Goal: Task Accomplishment & Management: Complete application form

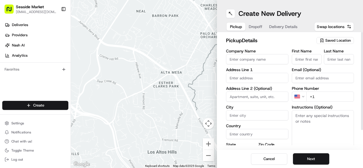
click at [340, 39] on span "Saved Location" at bounding box center [338, 40] width 26 height 5
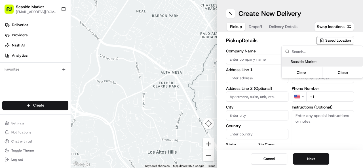
click at [319, 60] on span "Seaside Market" at bounding box center [326, 61] width 70 height 5
type input "Seaside Market"
type input "[STREET_ADDRESS]"
type input "Encinitas"
type input "US"
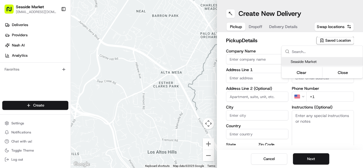
type input "CA"
type input "92007"
type input "[PHONE_NUMBER]"
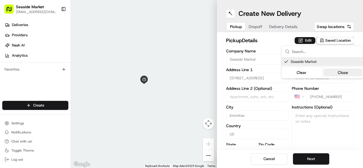
click at [346, 72] on button "Close" at bounding box center [342, 73] width 39 height 8
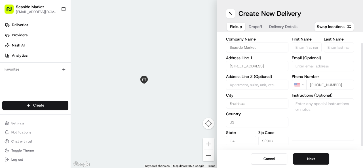
scroll to position [16, 0]
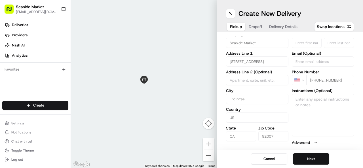
click at [311, 157] on button "Next" at bounding box center [311, 158] width 36 height 11
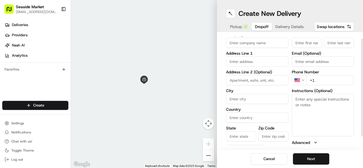
scroll to position [0, 0]
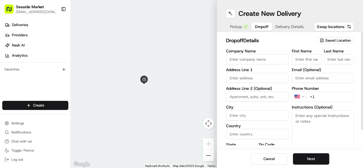
click at [349, 38] on span "Saved Location" at bounding box center [338, 40] width 26 height 5
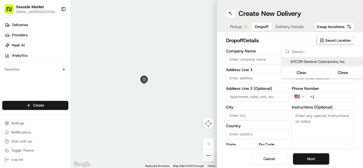
click at [335, 60] on span "BYCOR General Contractors, Inc." at bounding box center [326, 61] width 70 height 5
type input "BYCOR General Contractors, Inc."
type input "[STREET_ADDRESS]"
type input "[GEOGRAPHIC_DATA]"
type input "US"
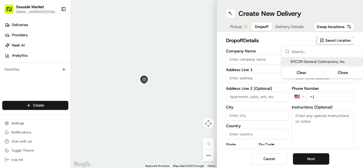
type input "CA"
type input "92121"
type input "[PERSON_NAME]"
type input "[EMAIL_ADDRESS][DOMAIN_NAME]"
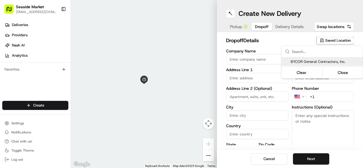
type input "[PHONE_NUMBER]"
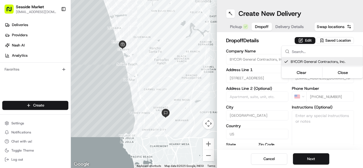
click at [312, 154] on html "Seaside Market [EMAIL_ADDRESS][DOMAIN_NAME] Toggle Sidebar Deliveries Providers…" at bounding box center [181, 84] width 363 height 168
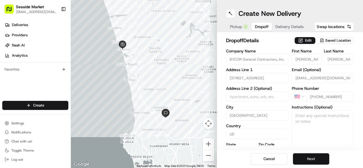
click at [312, 158] on button "Next" at bounding box center [311, 158] width 36 height 11
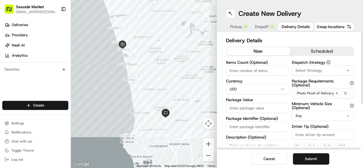
click at [314, 48] on button "scheduled" at bounding box center [322, 51] width 64 height 9
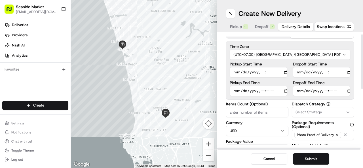
scroll to position [28, 0]
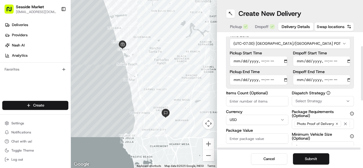
click at [236, 61] on input "Pickup Start Time" at bounding box center [259, 61] width 58 height 10
click at [259, 60] on input "Pickup Start Time" at bounding box center [259, 61] width 58 height 10
type input "[DATE]T09:00"
click at [235, 80] on input "Pickup End Time" at bounding box center [259, 80] width 58 height 10
click at [237, 81] on input "Pickup End Time" at bounding box center [259, 80] width 58 height 10
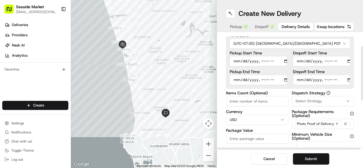
click at [259, 80] on input "Pickup End Time" at bounding box center [259, 80] width 58 height 10
type input "[DATE]T09:15"
click at [299, 61] on input "Dropoff Start Time" at bounding box center [322, 61] width 58 height 10
type input "[DATE]T09:30"
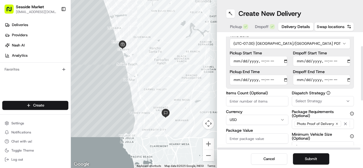
click at [297, 79] on input "Dropoff End Time" at bounding box center [322, 80] width 58 height 10
click at [324, 80] on input "Dropoff End Time" at bounding box center [322, 80] width 58 height 10
type input "[DATE]T09:45"
click at [276, 89] on div "Delivery Details now scheduled Time Zone (UTC-07.00) America/[GEOGRAPHIC_DATA] …" at bounding box center [290, 127] width 128 height 238
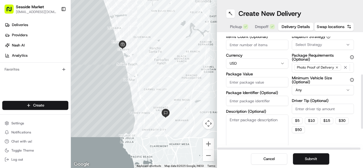
scroll to position [85, 0]
click at [257, 84] on input "Package Value" at bounding box center [257, 82] width 62 height 10
type input "286.58"
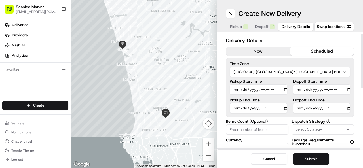
scroll to position [0, 0]
click at [317, 158] on button "Submit" at bounding box center [311, 158] width 36 height 11
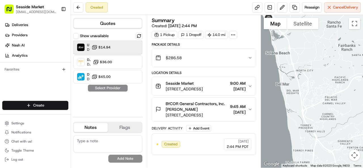
click at [124, 47] on div at bounding box center [126, 47] width 7 height 7
click at [118, 88] on button "Assign Provider" at bounding box center [108, 88] width 40 height 7
